Goal: Complete application form

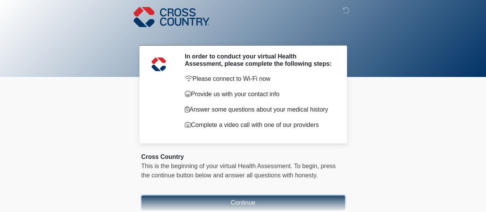
click at [271, 201] on button "Continue" at bounding box center [243, 202] width 204 height 15
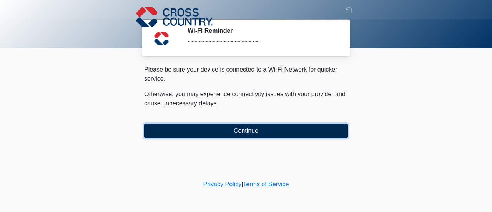
click at [244, 134] on button "Continue" at bounding box center [246, 130] width 204 height 15
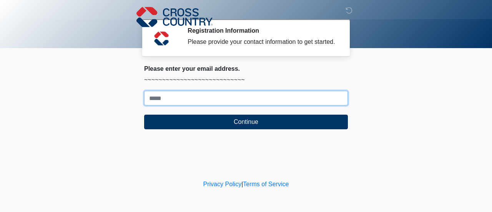
click at [209, 100] on input "Where should we email your response?" at bounding box center [246, 98] width 204 height 15
type input "**********"
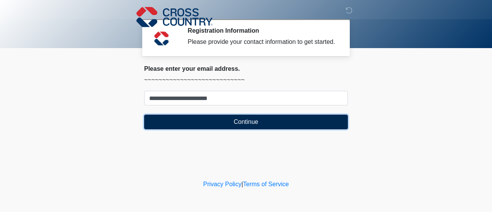
click at [212, 125] on button "Continue" at bounding box center [246, 121] width 204 height 15
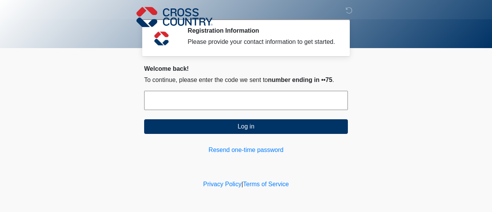
click at [217, 100] on input "text" at bounding box center [246, 100] width 204 height 19
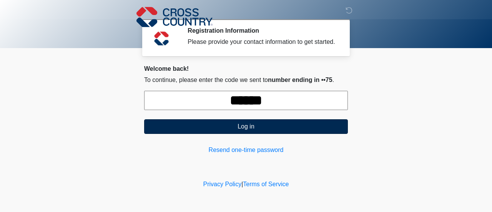
type input "******"
click at [319, 121] on button "Log in" at bounding box center [246, 126] width 204 height 15
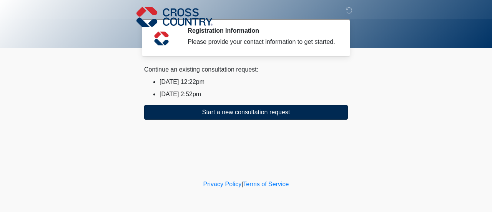
click at [297, 108] on button "Start a new consultation request" at bounding box center [246, 112] width 204 height 15
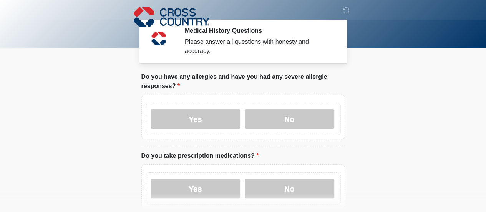
click at [287, 111] on label "No" at bounding box center [290, 118] width 90 height 19
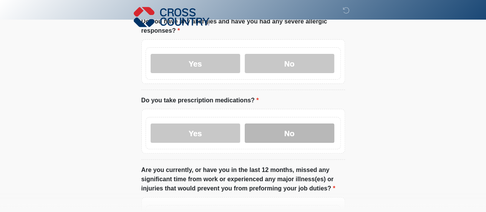
click at [316, 128] on label "No" at bounding box center [290, 132] width 90 height 19
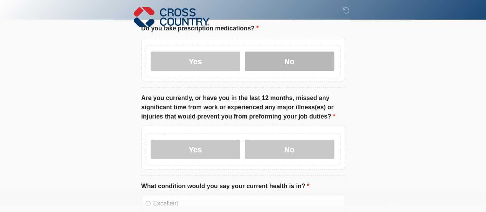
scroll to position [139, 0]
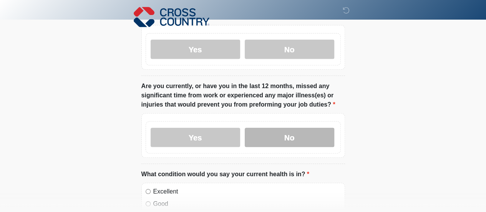
click at [296, 132] on label "No" at bounding box center [290, 137] width 90 height 19
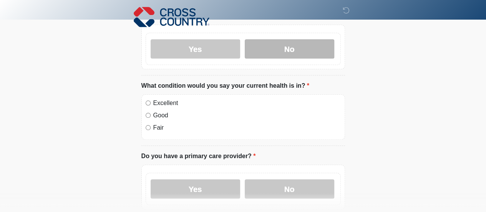
scroll to position [227, 0]
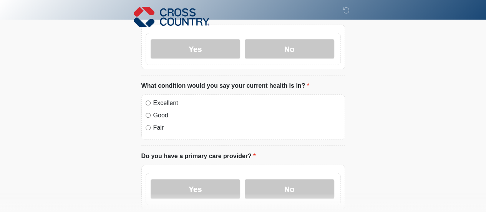
click at [172, 98] on label "Excellent" at bounding box center [246, 102] width 187 height 9
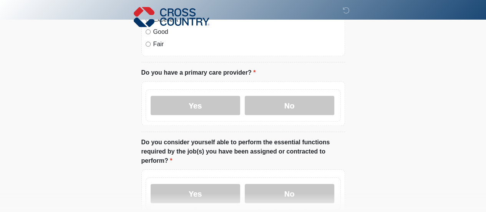
scroll to position [312, 0]
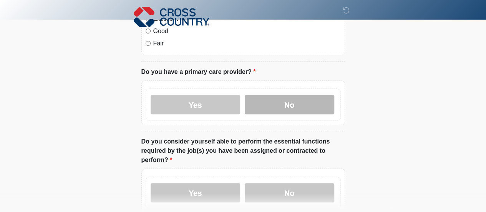
click at [296, 96] on label "No" at bounding box center [290, 104] width 90 height 19
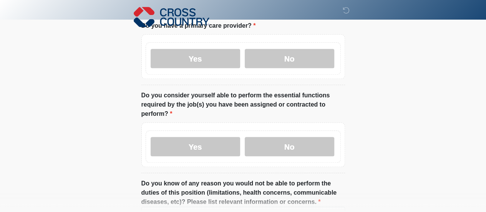
scroll to position [360, 0]
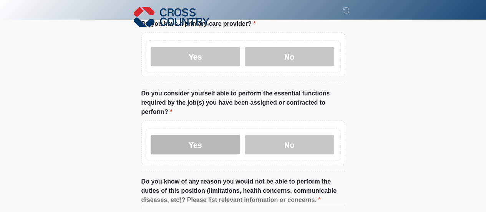
click at [218, 136] on label "Yes" at bounding box center [196, 144] width 90 height 19
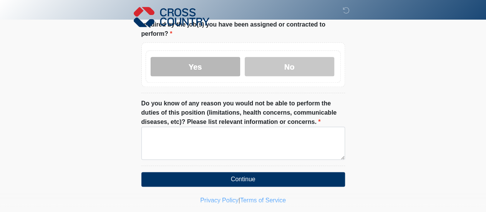
scroll to position [442, 0]
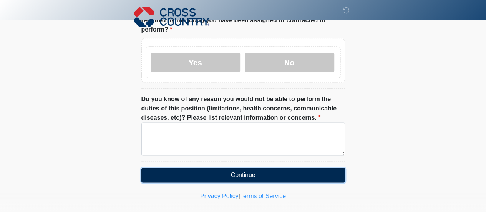
click at [313, 168] on button "Continue" at bounding box center [243, 175] width 204 height 15
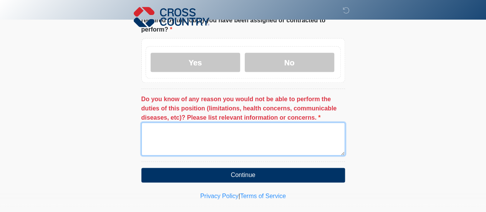
click at [315, 122] on textarea "Do you know of any reason you would not be able to perform the duties of this p…" at bounding box center [243, 138] width 204 height 33
type textarea "**********"
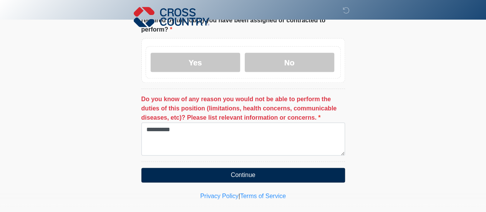
click at [287, 168] on button "Continue" at bounding box center [243, 175] width 204 height 15
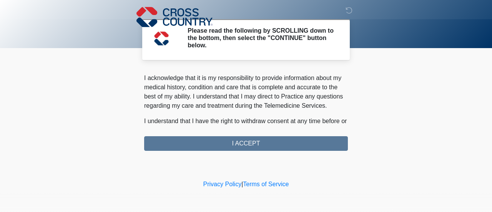
scroll to position [556, 0]
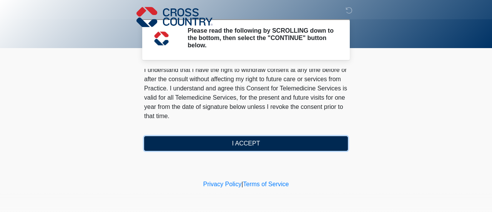
click at [296, 146] on button "I ACCEPT" at bounding box center [246, 143] width 204 height 15
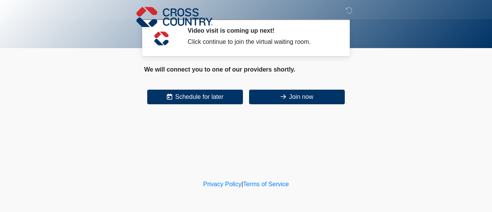
click at [291, 43] on div "Click continue to join the virtual waiting room." at bounding box center [261, 41] width 149 height 9
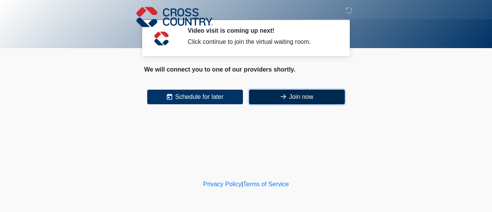
click at [311, 97] on button "Join now" at bounding box center [297, 97] width 96 height 15
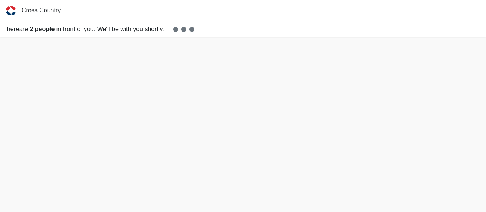
scroll to position [2, 0]
